Goal: Task Accomplishment & Management: Use online tool/utility

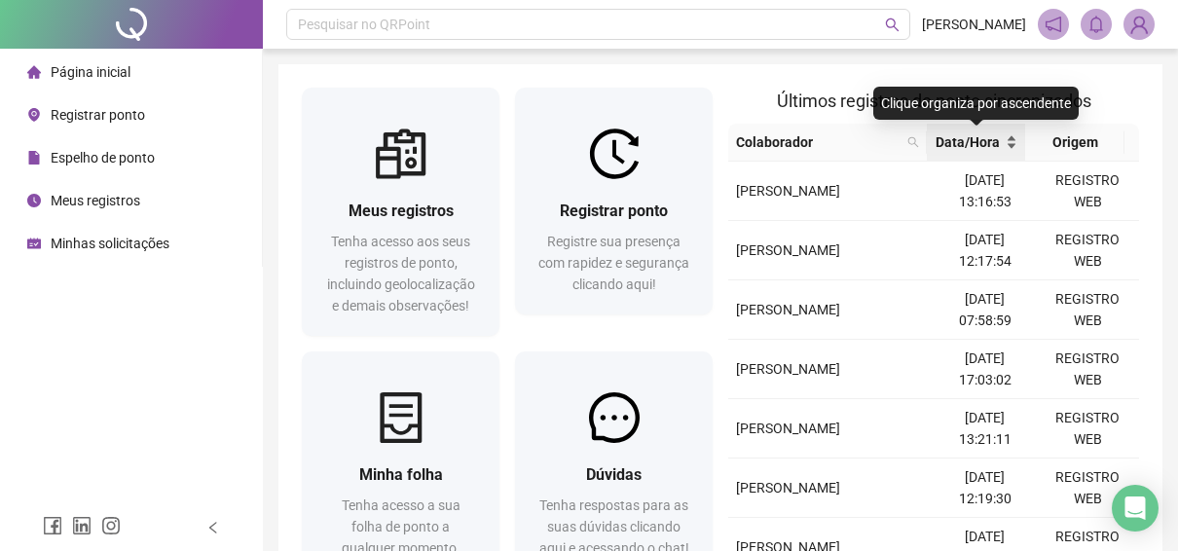
click at [1002, 142] on div "Data/Hora" at bounding box center [977, 141] width 84 height 21
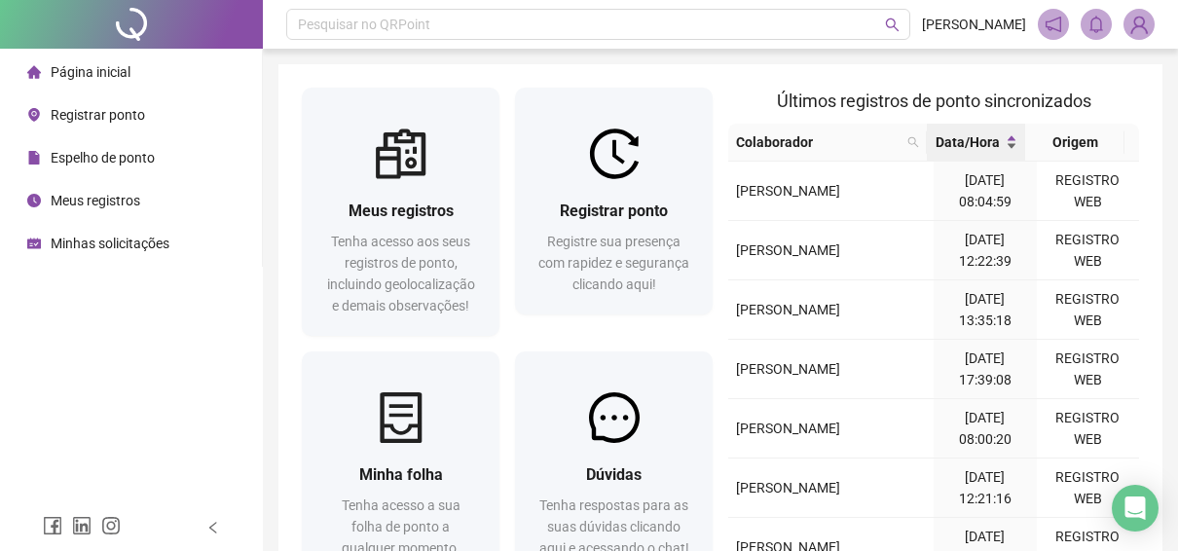
click at [1012, 144] on div "Data/Hora" at bounding box center [977, 141] width 84 height 21
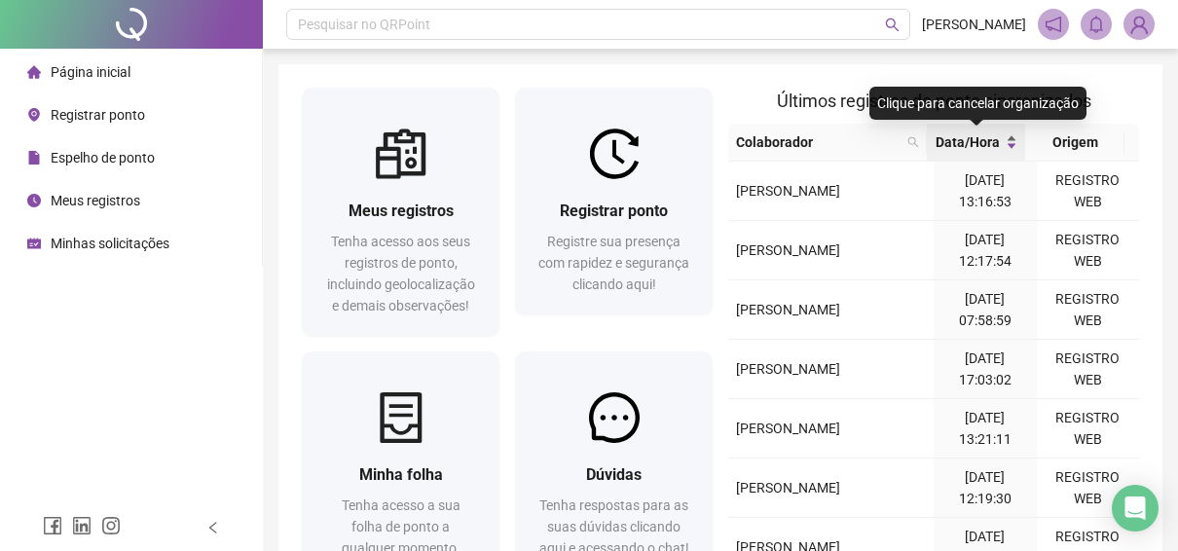
click at [1011, 144] on div "Data/Hora" at bounding box center [977, 141] width 84 height 21
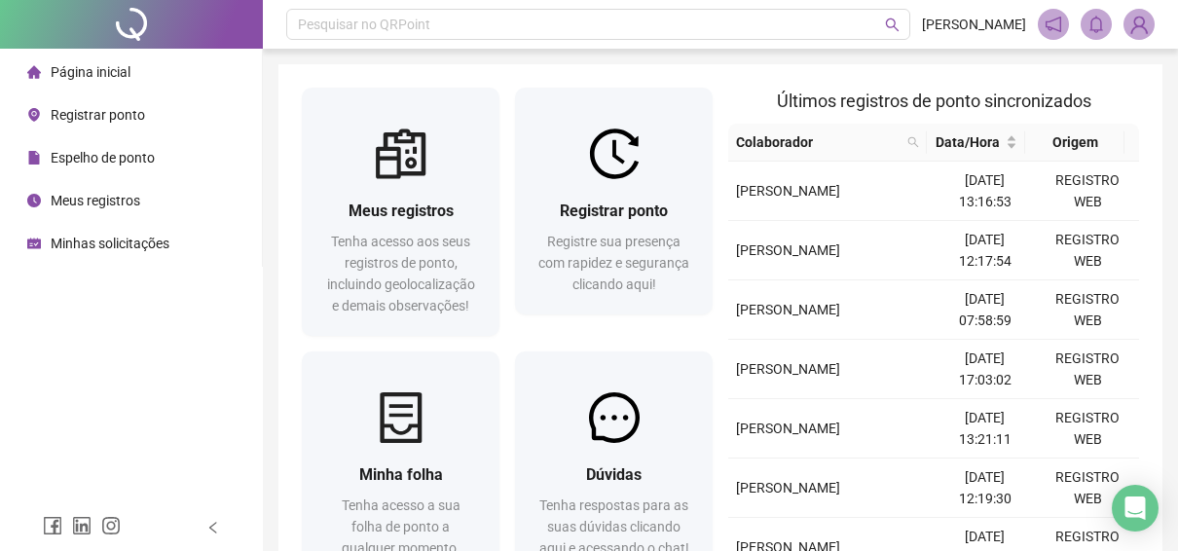
click at [1120, 83] on div "Meus registros Tenha acesso aos seus registros de ponto, incluindo geolocalizaç…" at bounding box center [721, 347] width 884 height 567
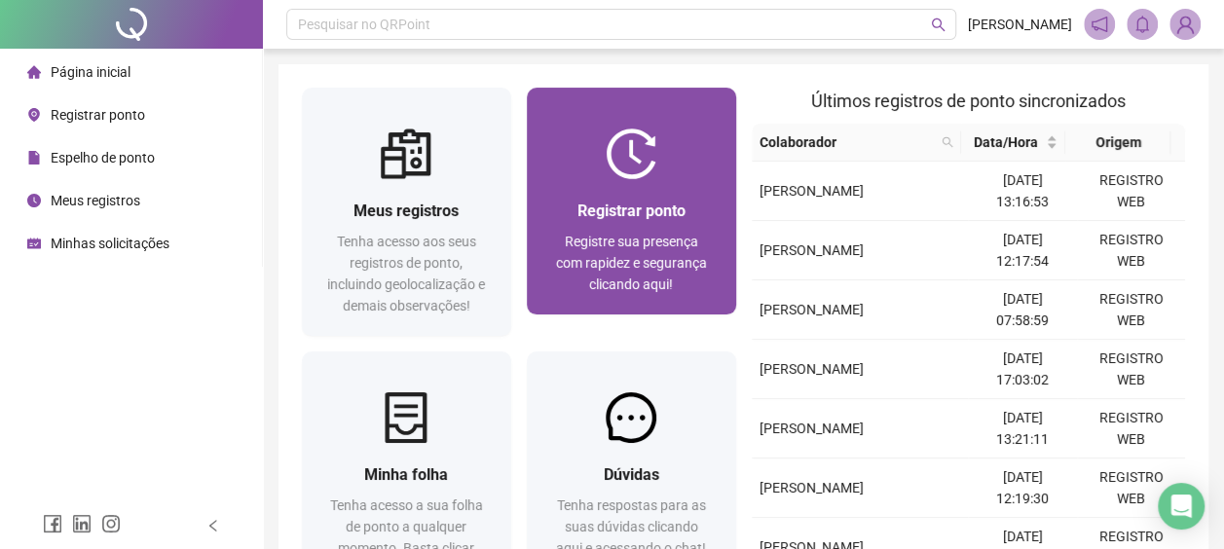
click at [614, 199] on div "Registrar ponto" at bounding box center [631, 211] width 163 height 24
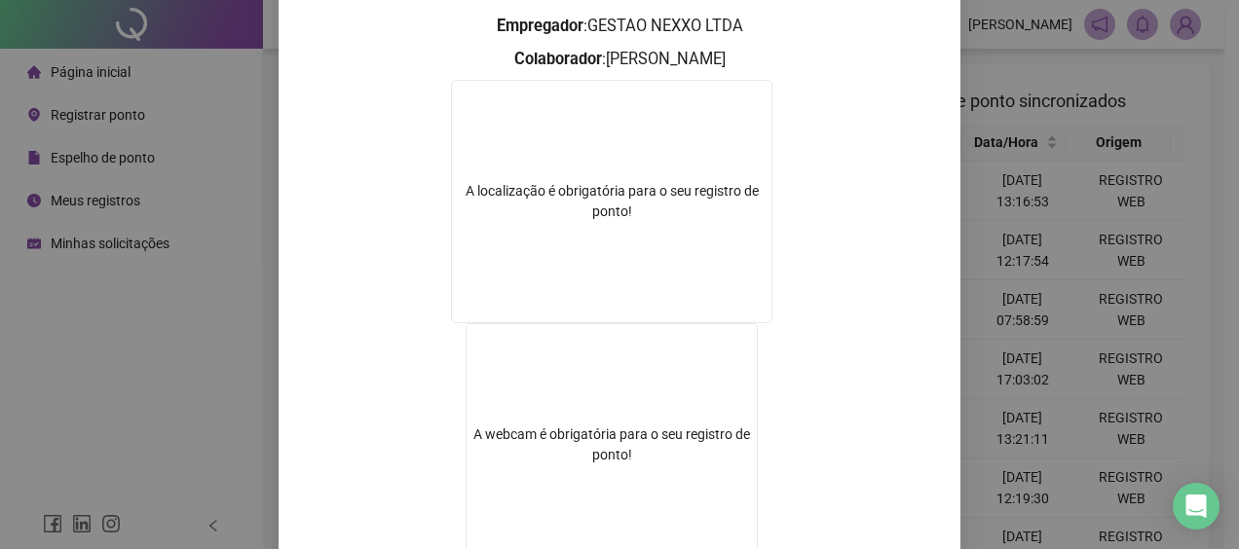
scroll to position [292, 0]
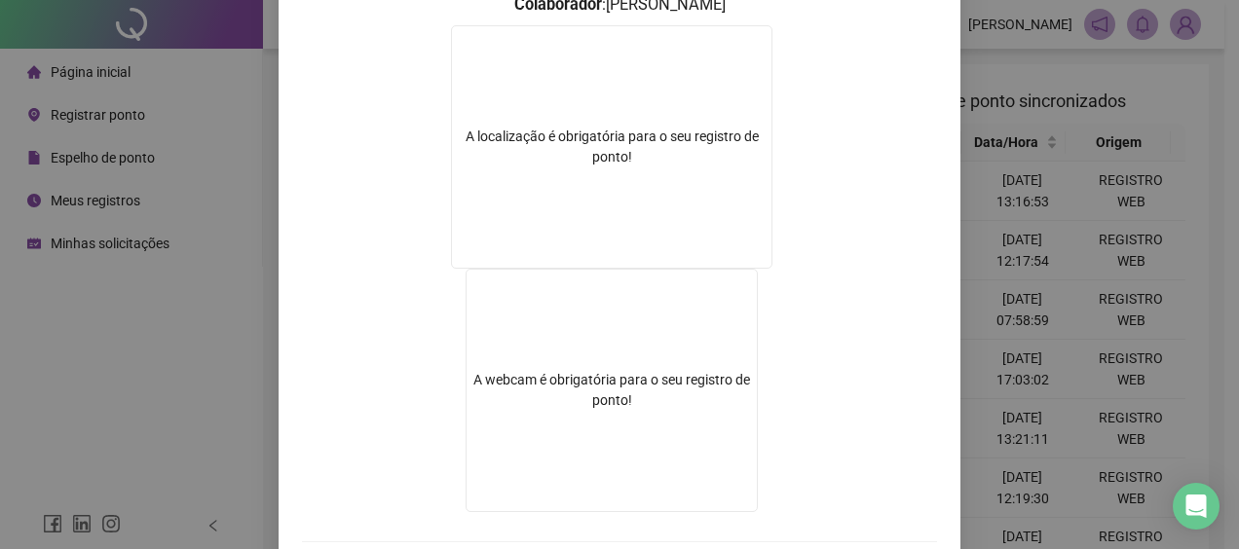
click at [1114, 189] on div "Registro de ponto web 17:25:10 Empregador : GESTAO NEXXO LTDA Colaborador : [PE…" at bounding box center [619, 274] width 1239 height 549
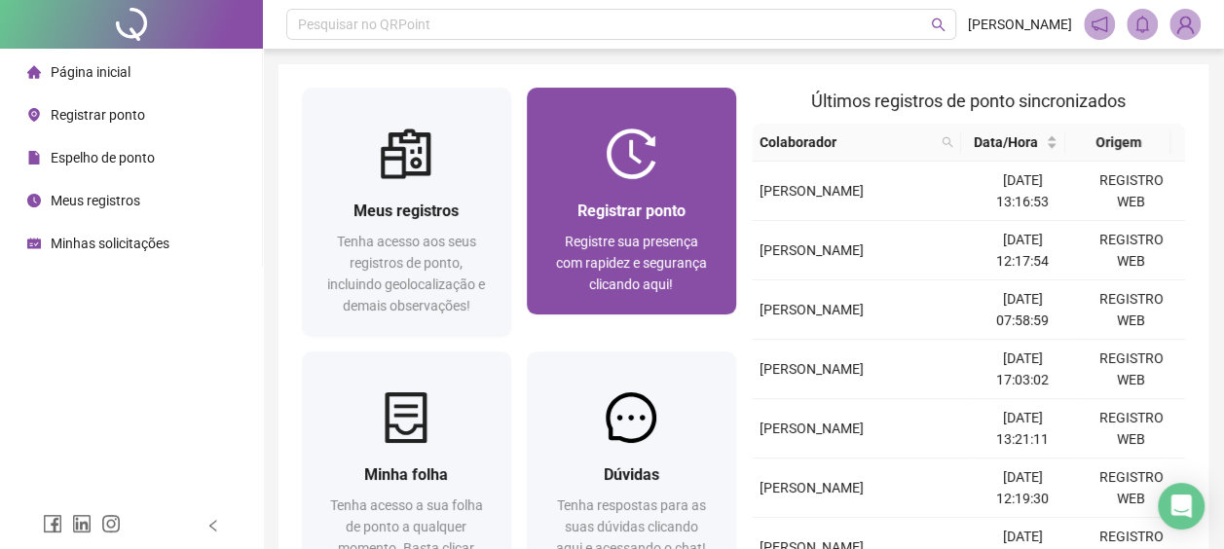
click at [618, 156] on img at bounding box center [631, 154] width 51 height 51
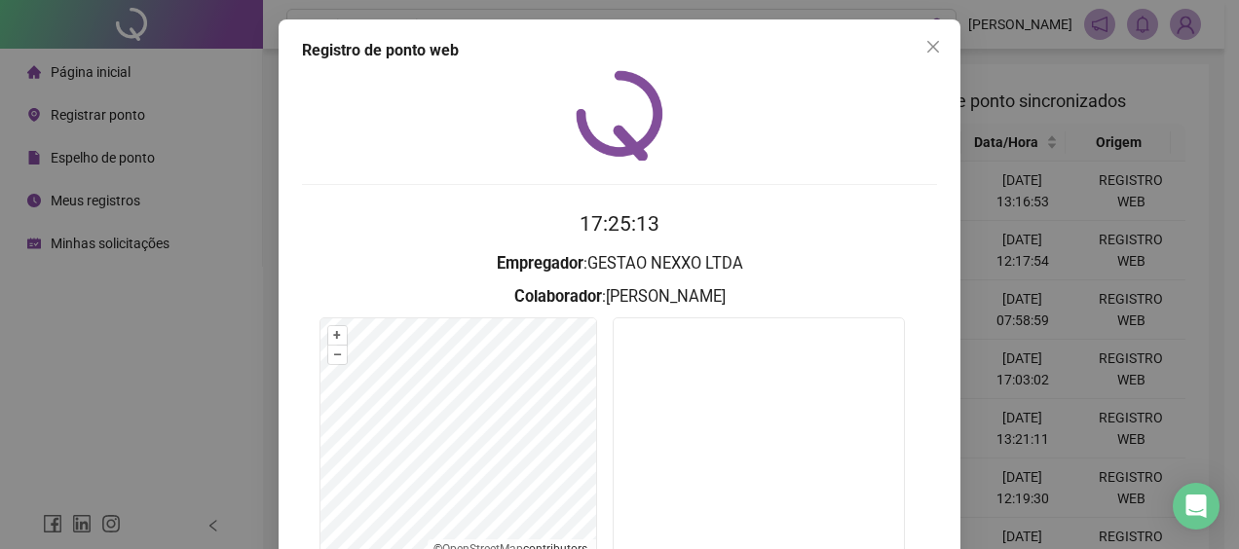
scroll to position [167, 0]
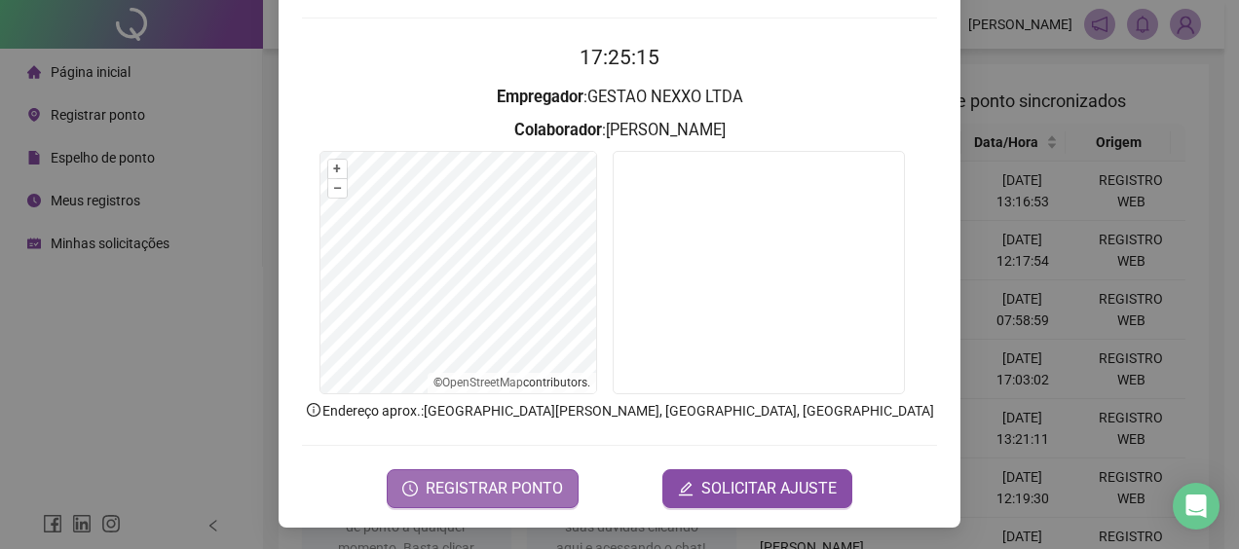
click at [538, 470] on button "REGISTRAR PONTO" at bounding box center [483, 488] width 192 height 39
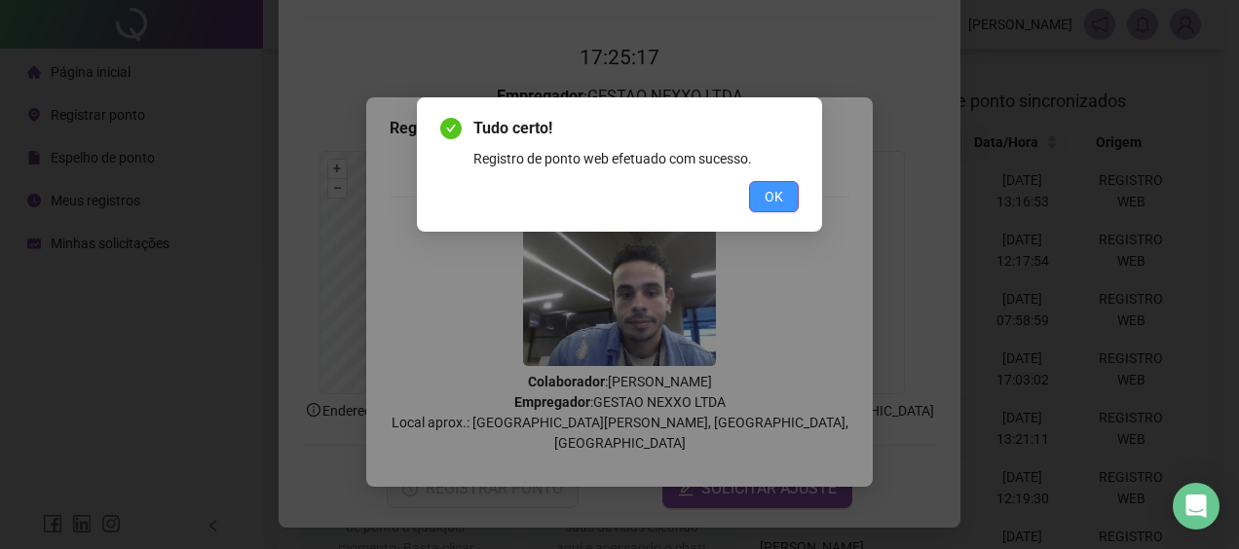
click at [757, 192] on button "OK" at bounding box center [774, 196] width 50 height 31
